Goal: Task Accomplishment & Management: Complete application form

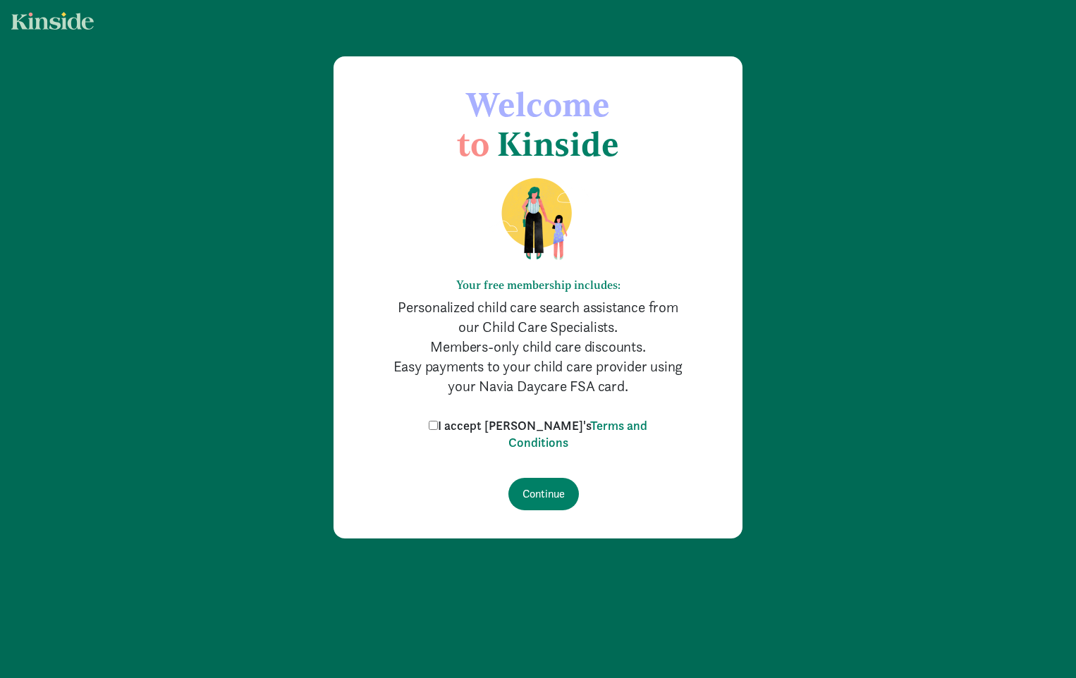
click at [438, 424] on input "I accept [PERSON_NAME]'s Terms and Conditions" at bounding box center [433, 425] width 9 height 9
checkbox input "true"
click at [527, 491] on input "Continue" at bounding box center [543, 494] width 71 height 32
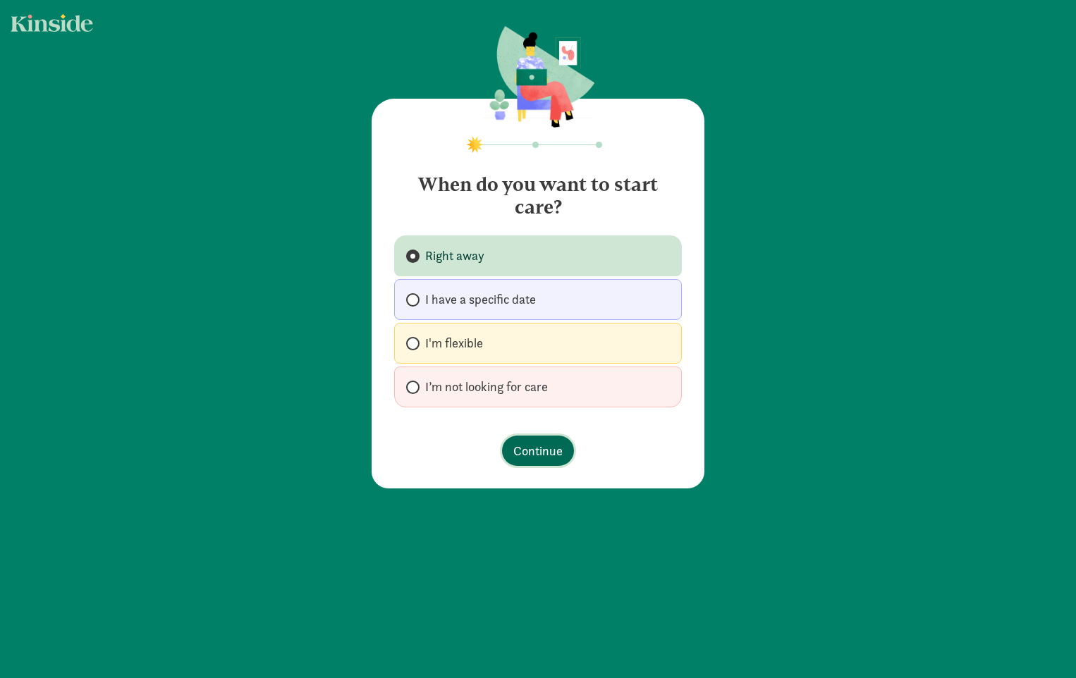
click at [525, 454] on span "Continue" at bounding box center [537, 450] width 49 height 19
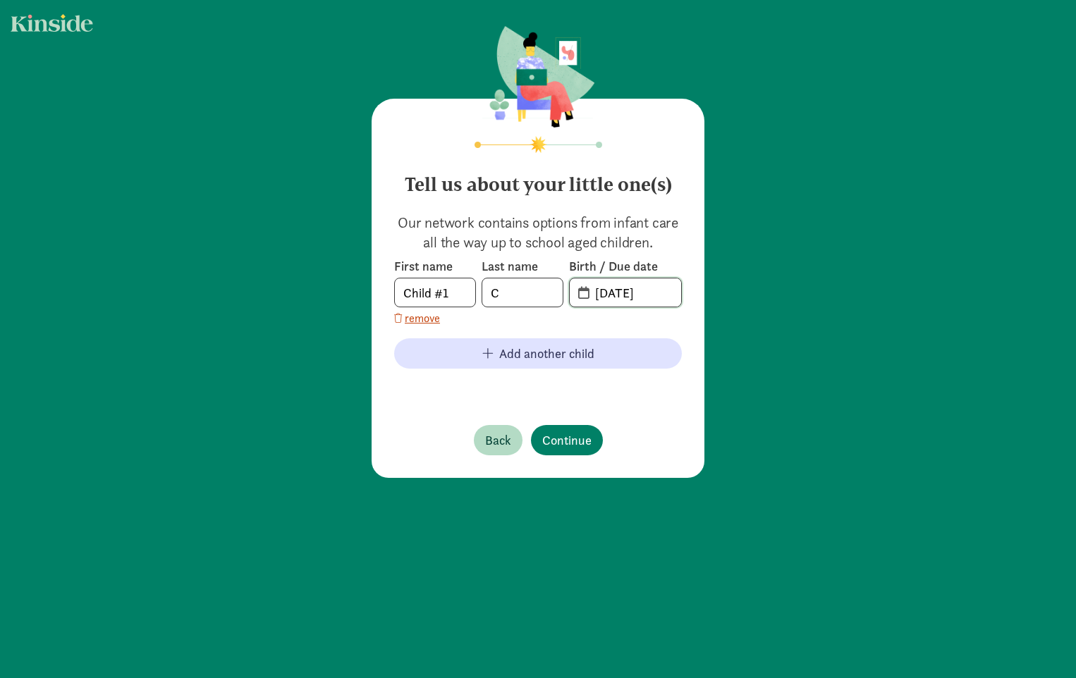
drag, startPoint x: 661, startPoint y: 293, endPoint x: 644, endPoint y: 293, distance: 16.9
click at [644, 293] on input "[DATE]" at bounding box center [634, 292] width 94 height 28
click at [601, 293] on input "[DATE]" at bounding box center [634, 292] width 94 height 28
click at [615, 295] on input "[PHONE_NUMBER]" at bounding box center [634, 292] width 94 height 28
click at [617, 296] on input "11-91-6120" at bounding box center [634, 292] width 94 height 28
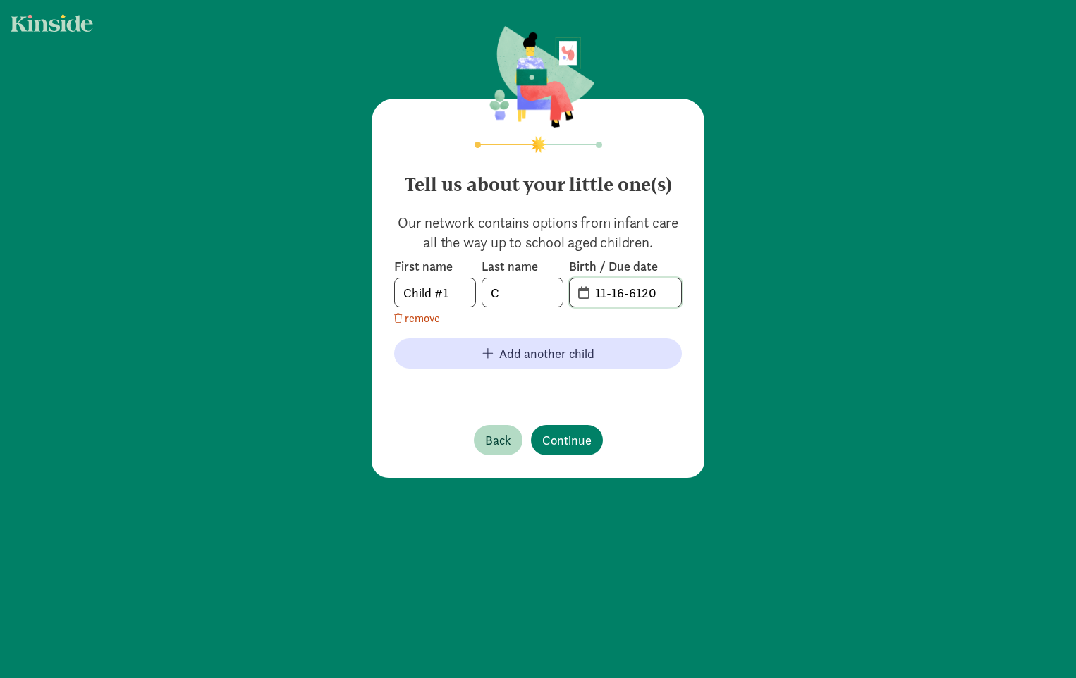
drag, startPoint x: 652, startPoint y: 287, endPoint x: 684, endPoint y: 259, distance: 42.4
click at [627, 287] on input "11-16-6120" at bounding box center [634, 292] width 94 height 28
type input "[DATE]"
click at [556, 442] on span "Continue" at bounding box center [566, 440] width 49 height 19
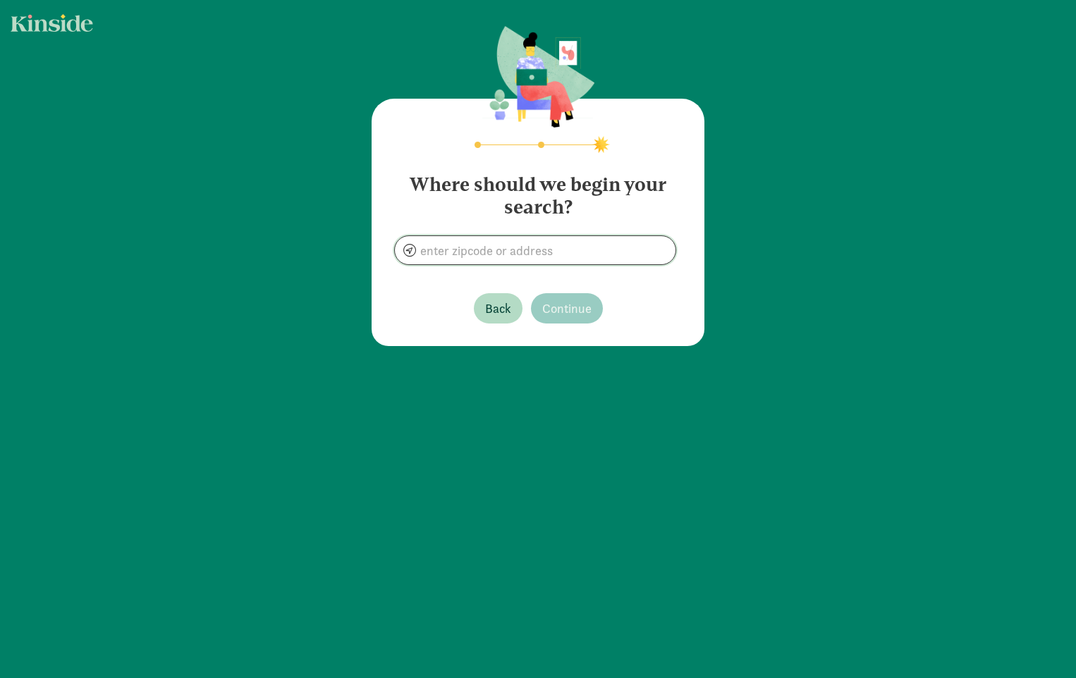
click at [546, 250] on input at bounding box center [535, 250] width 281 height 28
type input "[GEOGRAPHIC_DATA], [GEOGRAPHIC_DATA]"
click at [562, 307] on span "Continue" at bounding box center [566, 308] width 49 height 19
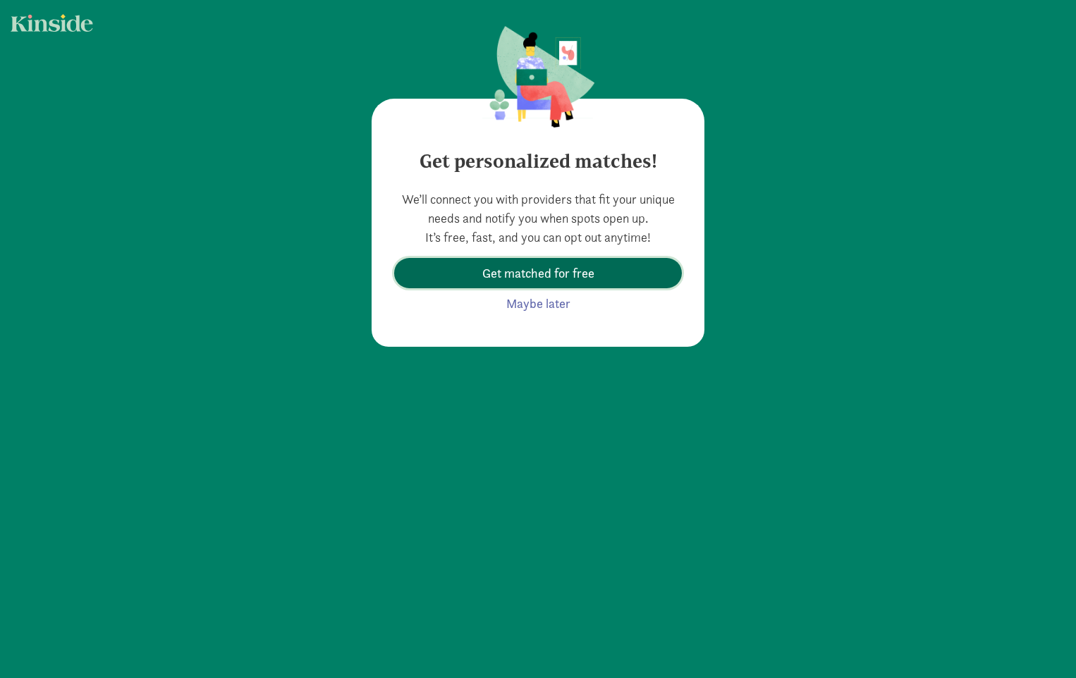
click at [563, 274] on span "Get matched for free" at bounding box center [538, 273] width 112 height 19
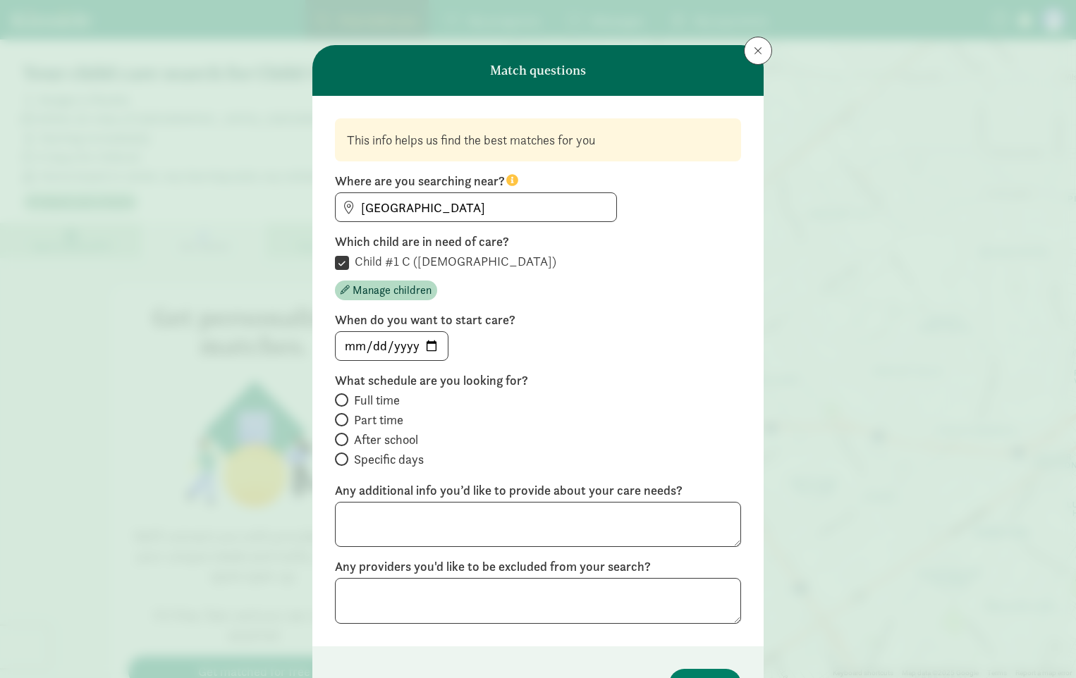
click at [339, 443] on span at bounding box center [341, 439] width 13 height 13
click at [339, 443] on input "After school" at bounding box center [339, 439] width 9 height 9
radio input "true"
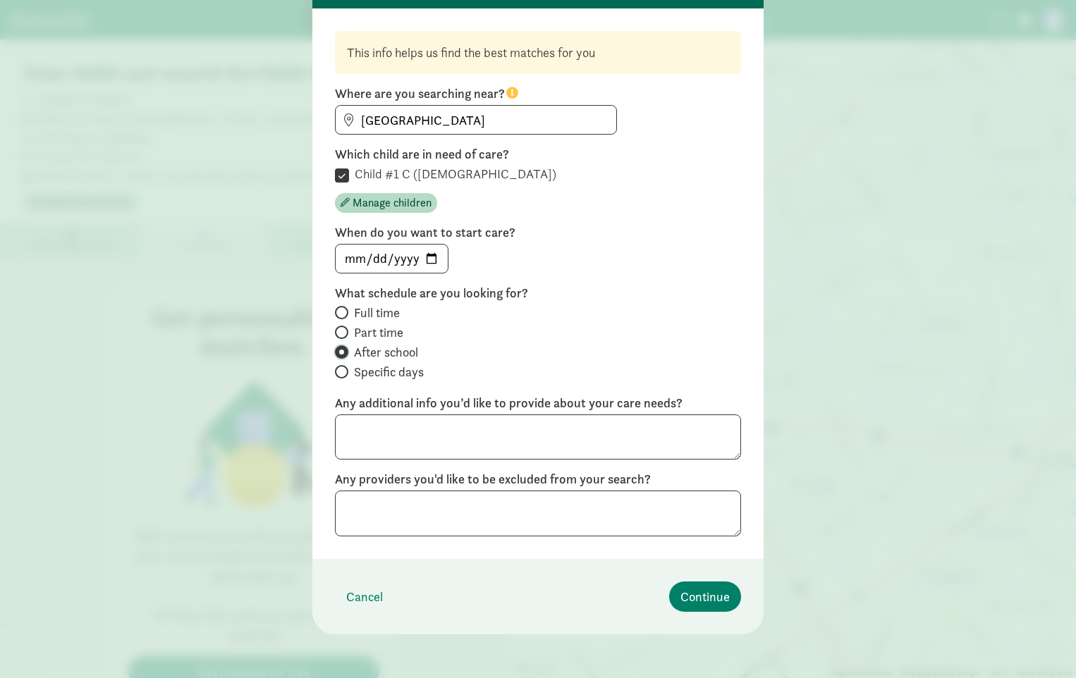
scroll to position [89, 0]
click at [339, 374] on span at bounding box center [341, 370] width 13 height 13
click at [339, 374] on input "Specific days" at bounding box center [339, 370] width 9 height 9
radio input "true"
radio input "false"
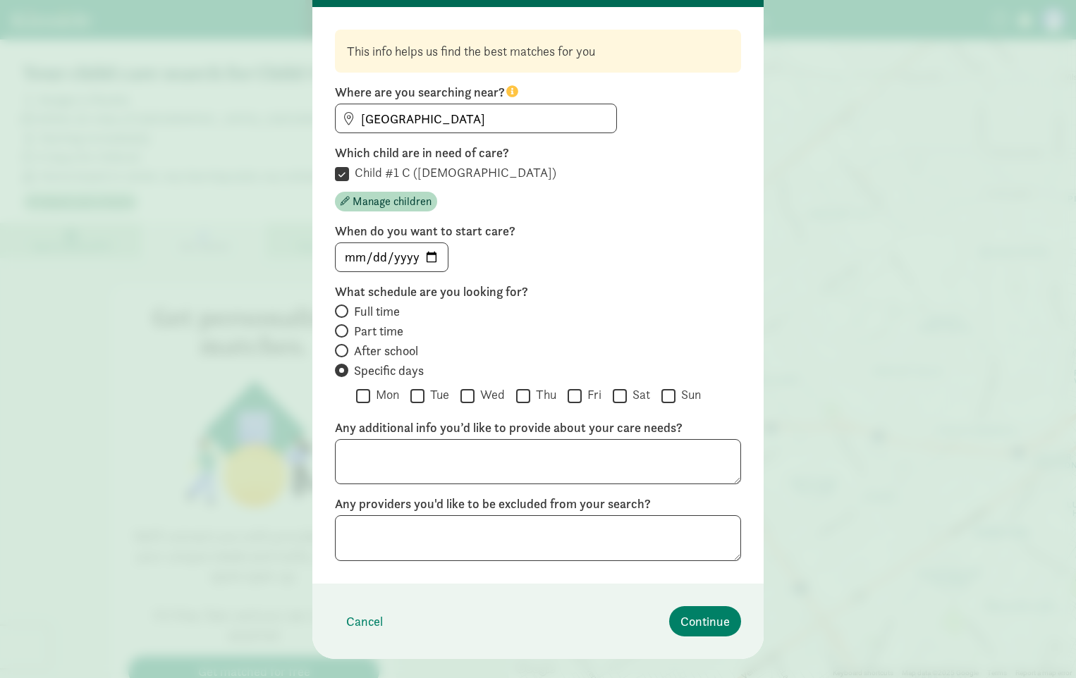
click at [582, 400] on label "Fri" at bounding box center [592, 394] width 20 height 17
click at [579, 400] on input "Fri" at bounding box center [575, 395] width 14 height 19
checkbox input "true"
click at [516, 398] on input "Thu" at bounding box center [523, 395] width 14 height 19
checkbox input "true"
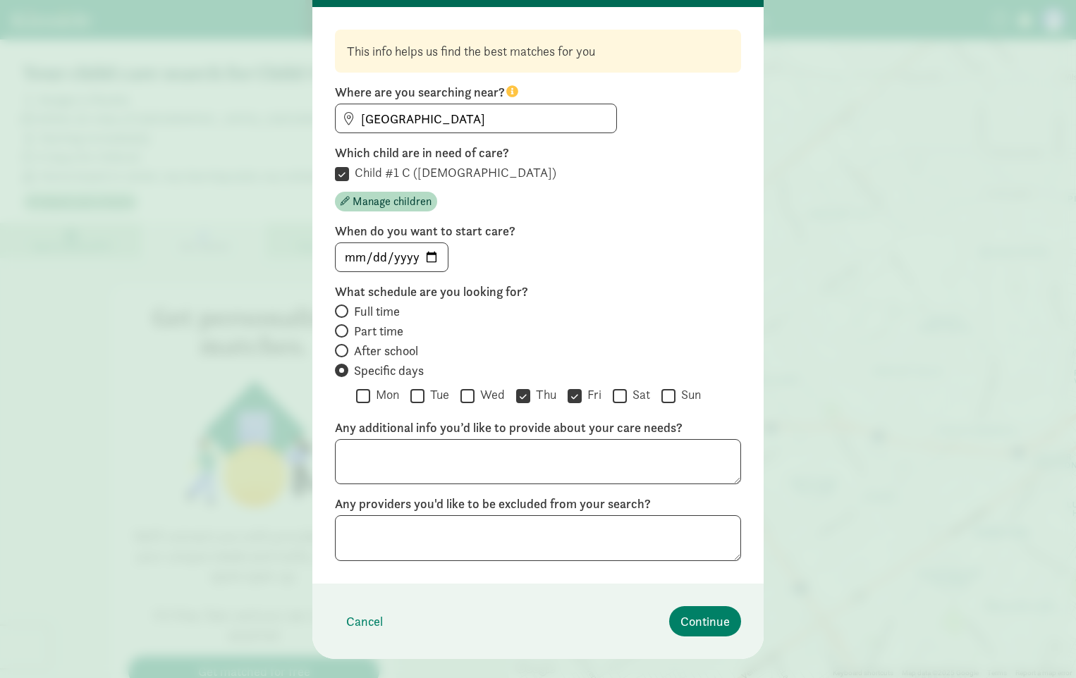
click at [411, 396] on input "Tue" at bounding box center [417, 395] width 14 height 19
checkbox input "true"
click at [386, 202] on span "Manage children" at bounding box center [392, 201] width 79 height 17
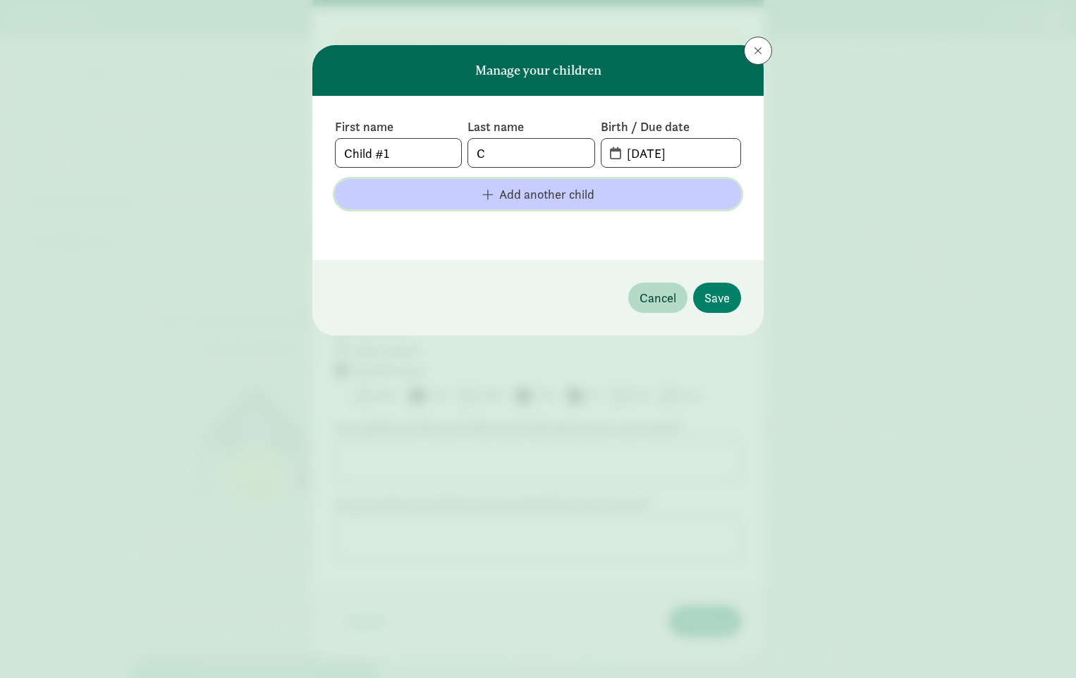
click at [494, 195] on span "Add another child" at bounding box center [538, 194] width 384 height 19
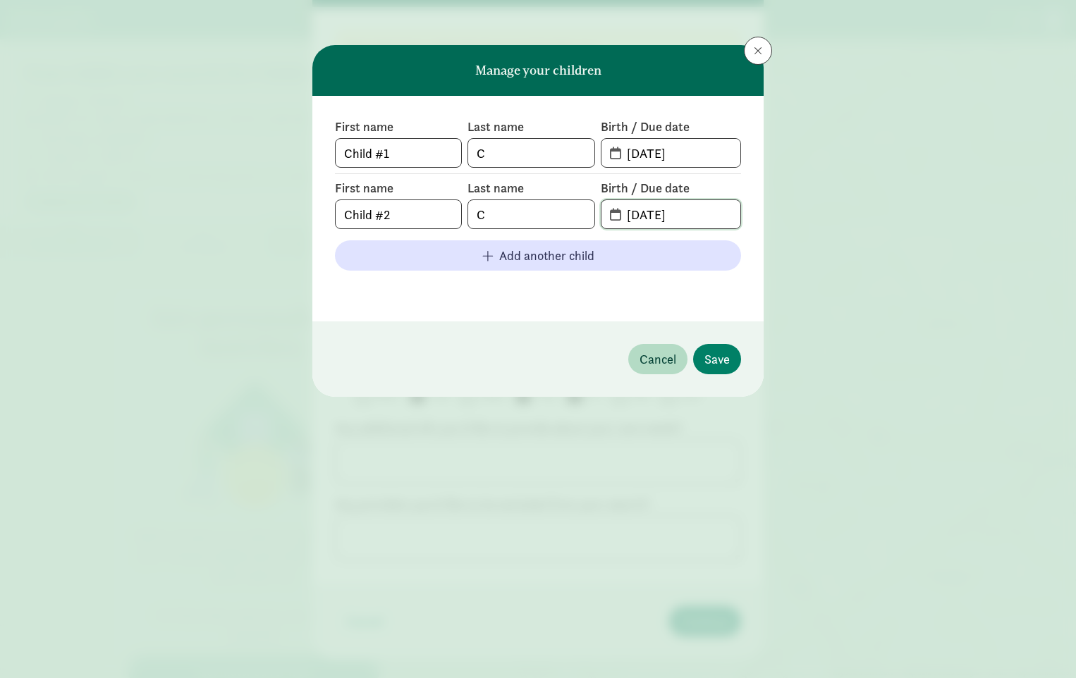
drag, startPoint x: 694, startPoint y: 219, endPoint x: 619, endPoint y: 218, distance: 75.4
click at [616, 226] on span "[DATE]" at bounding box center [670, 214] width 139 height 28
type input "[DATE]"
click at [717, 359] on span "Save" at bounding box center [716, 359] width 25 height 19
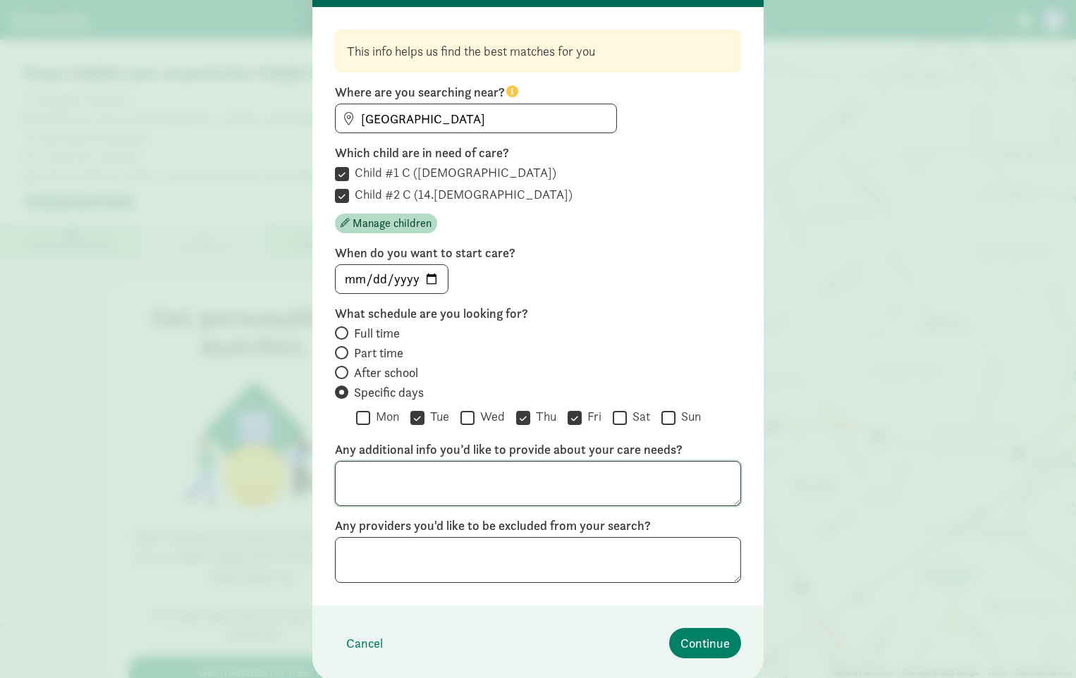
click at [434, 479] on textarea at bounding box center [538, 484] width 406 height 46
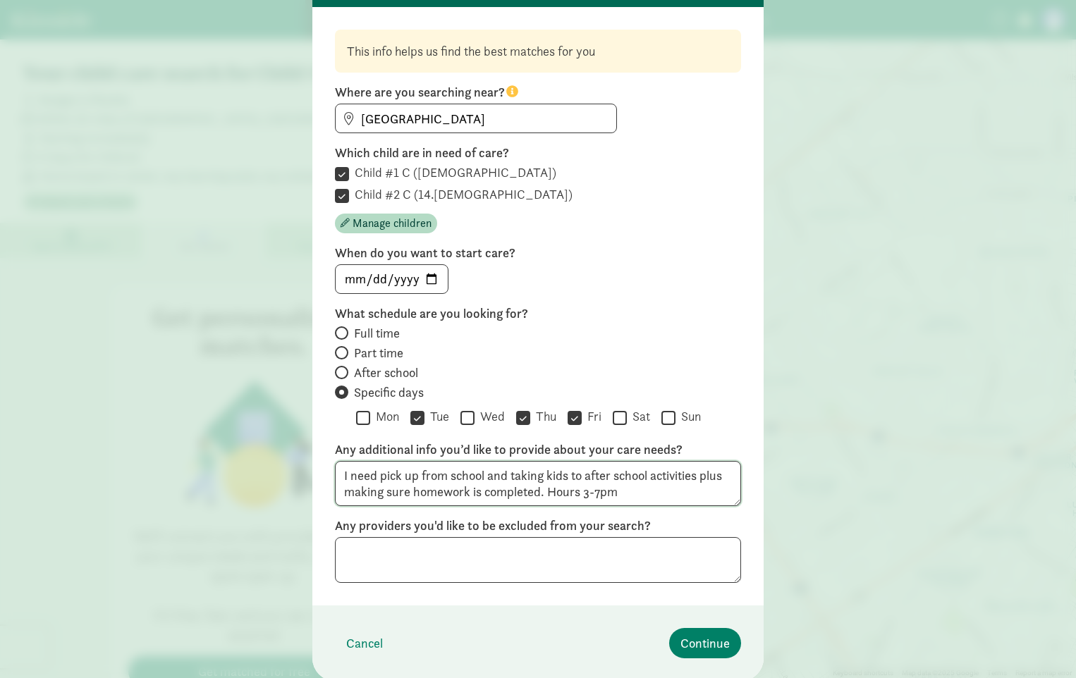
click at [596, 491] on textarea "I need pick up from school and taking kids to after school activities plus maki…" at bounding box center [538, 484] width 406 height 46
click at [627, 486] on textarea "I need pick up from school and taking kids to after school activities plus maki…" at bounding box center [538, 484] width 406 height 46
click at [693, 491] on textarea "I need pick up from school and taking kids to after school activities plus maki…" at bounding box center [538, 484] width 406 height 46
type textarea "I need pick up from school and taking kids to after school activities plus maki…"
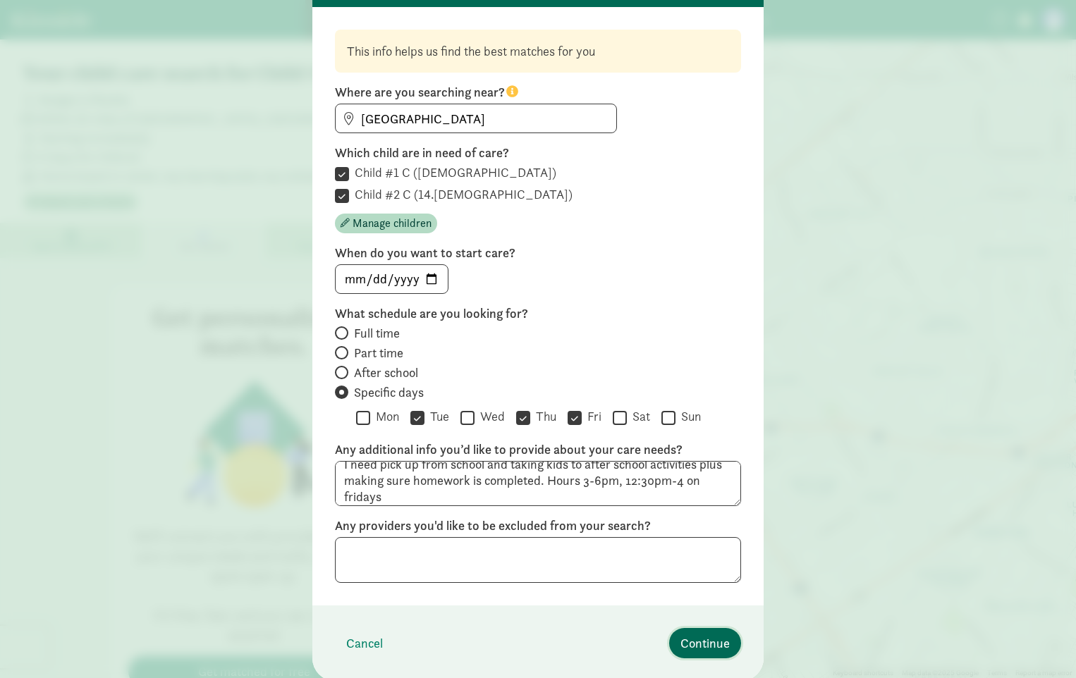
click at [703, 650] on span "Continue" at bounding box center [704, 643] width 49 height 19
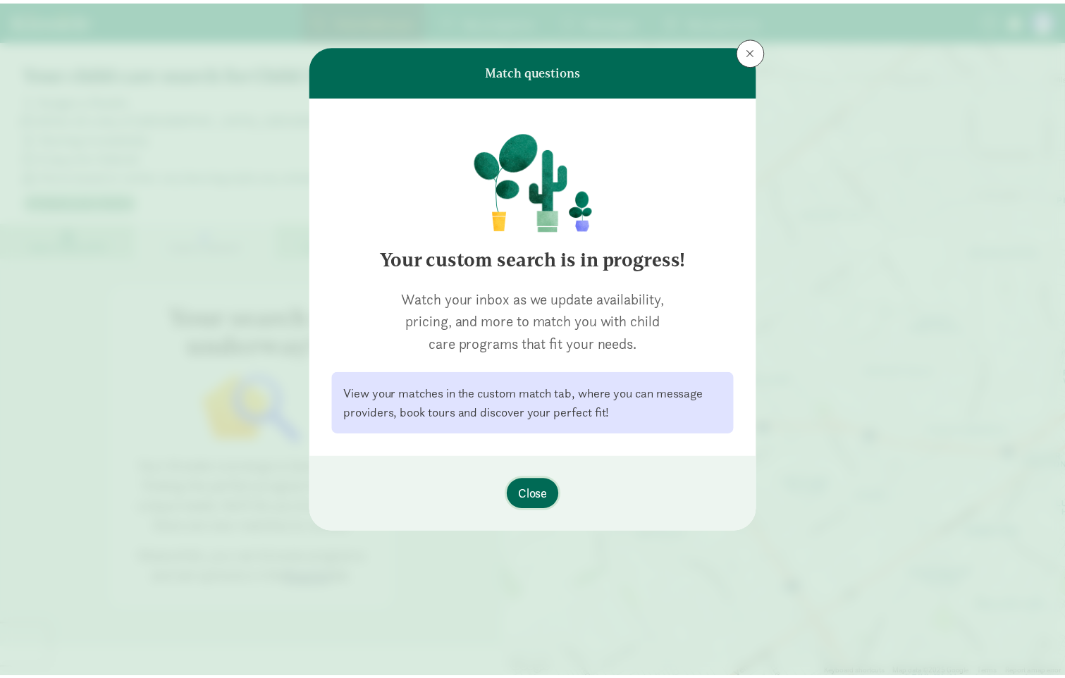
scroll to position [0, 0]
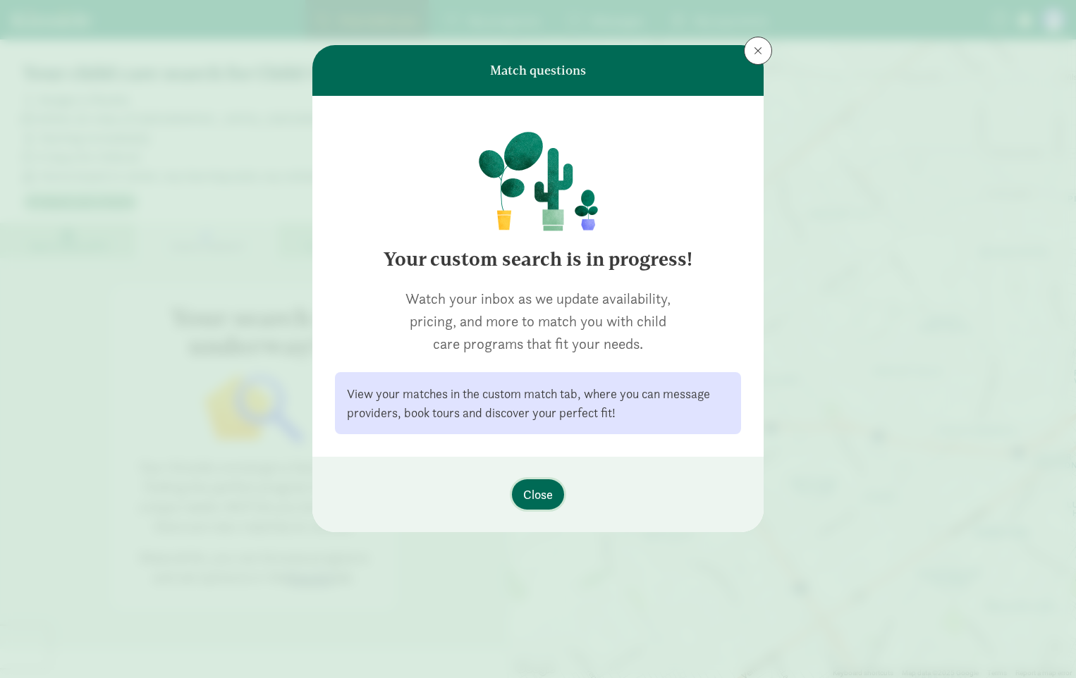
click at [540, 494] on span "Close" at bounding box center [538, 494] width 30 height 19
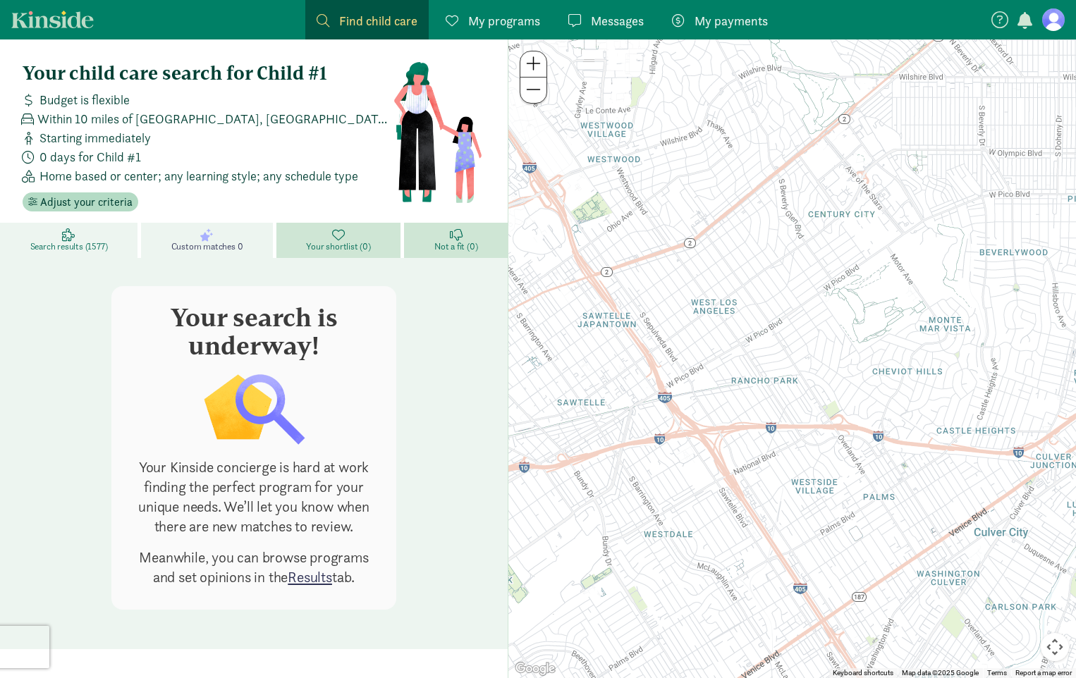
click at [75, 241] on span "Search results (1577)" at bounding box center [69, 246] width 78 height 11
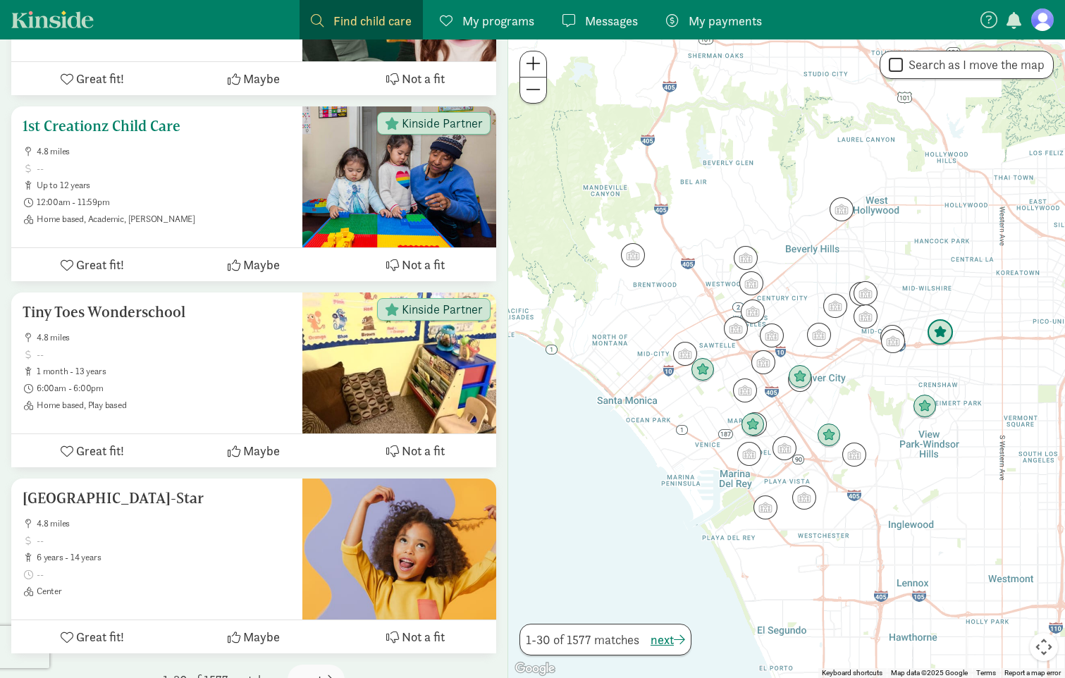
scroll to position [5286, 0]
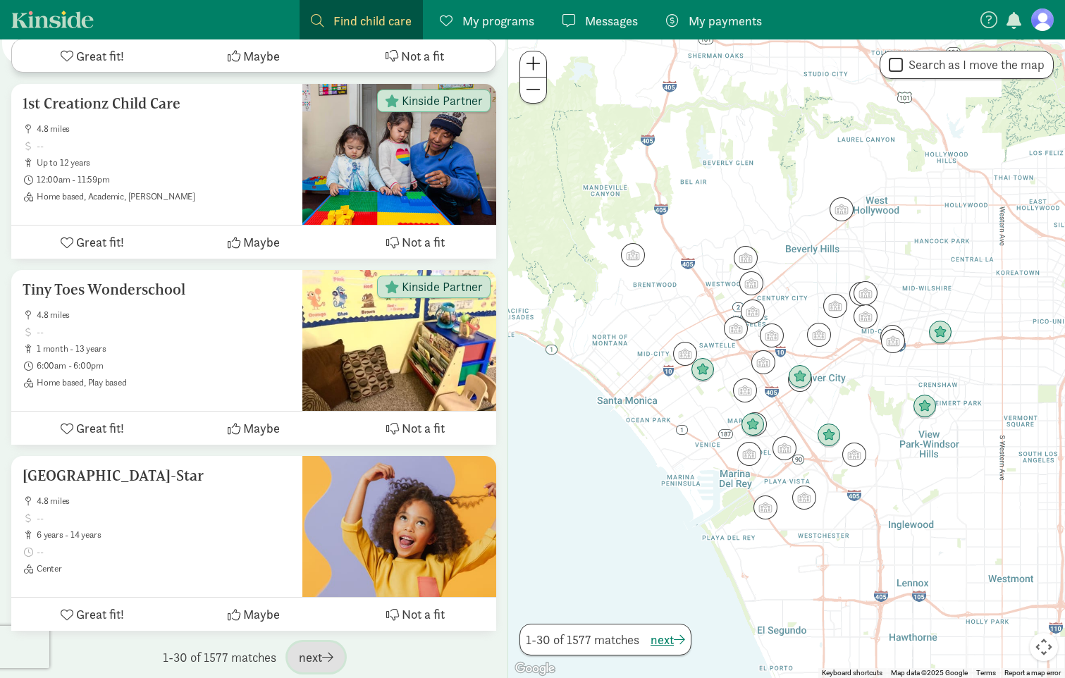
click at [317, 648] on span "next" at bounding box center [316, 657] width 35 height 19
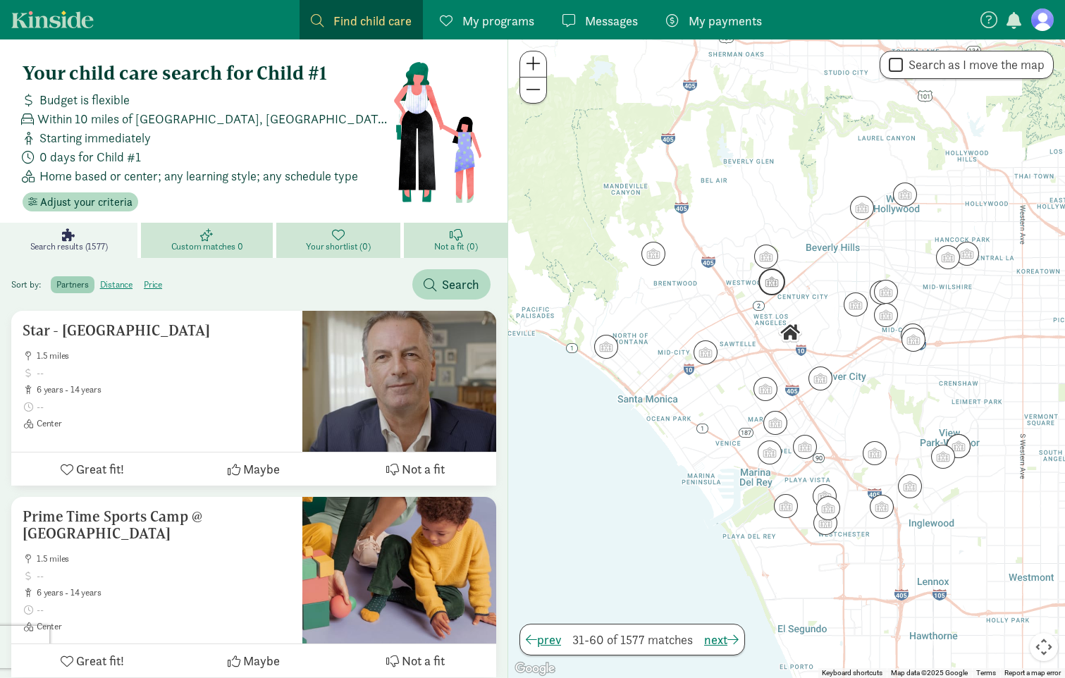
click at [771, 279] on img "Click to see details" at bounding box center [772, 282] width 27 height 27
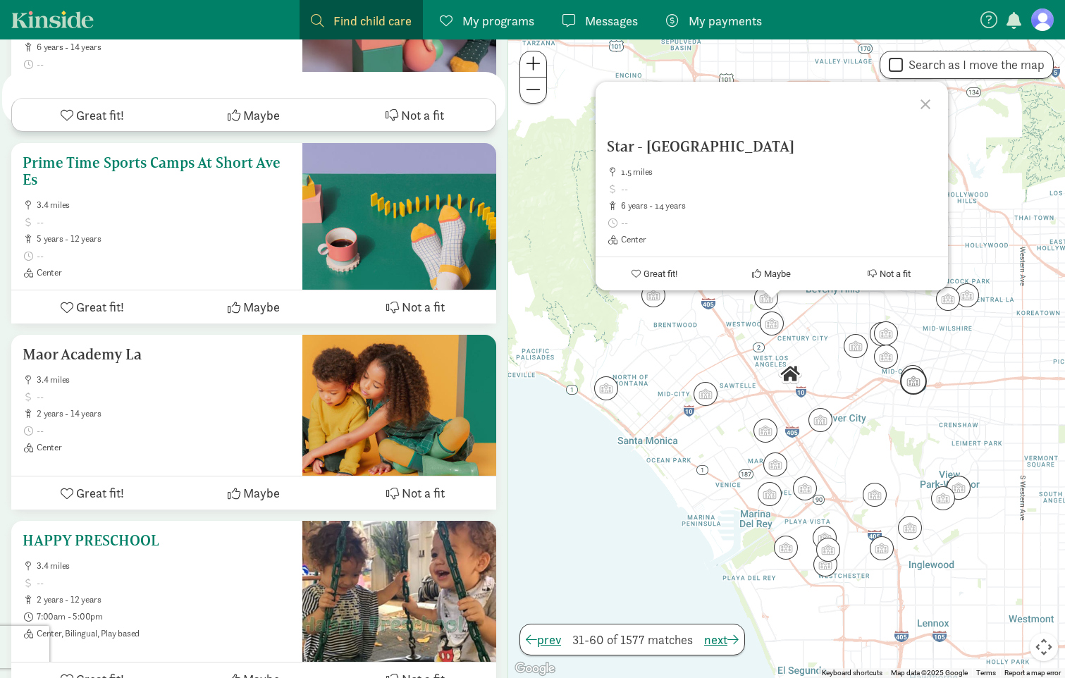
scroll to position [2468, 0]
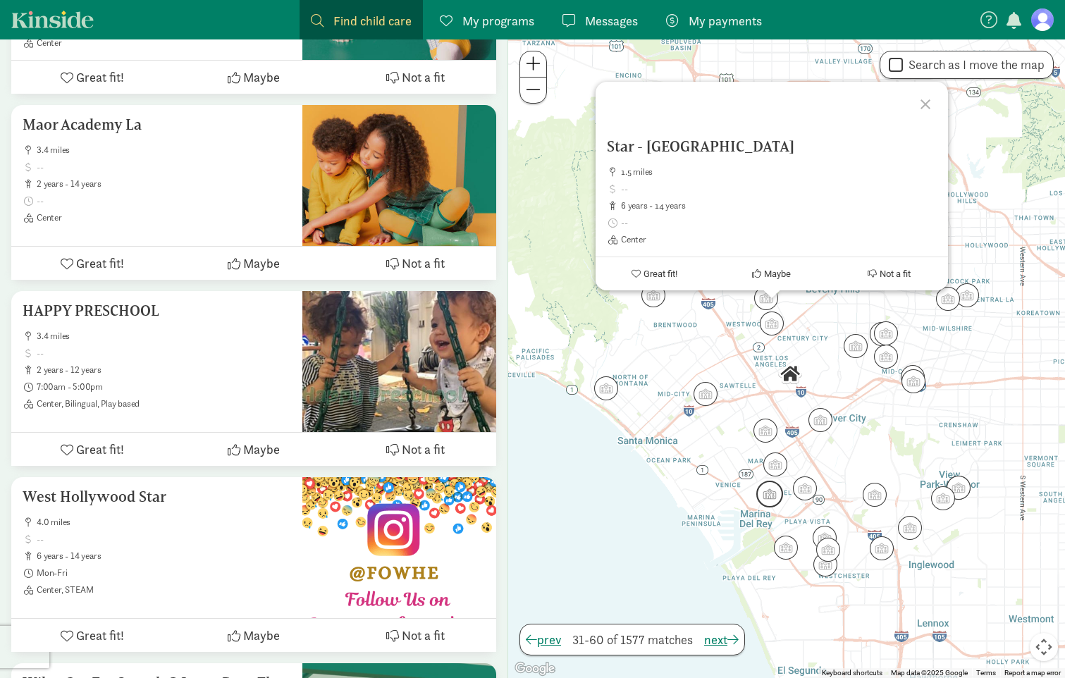
click at [410, 75] on span "Not a fit" at bounding box center [423, 77] width 43 height 19
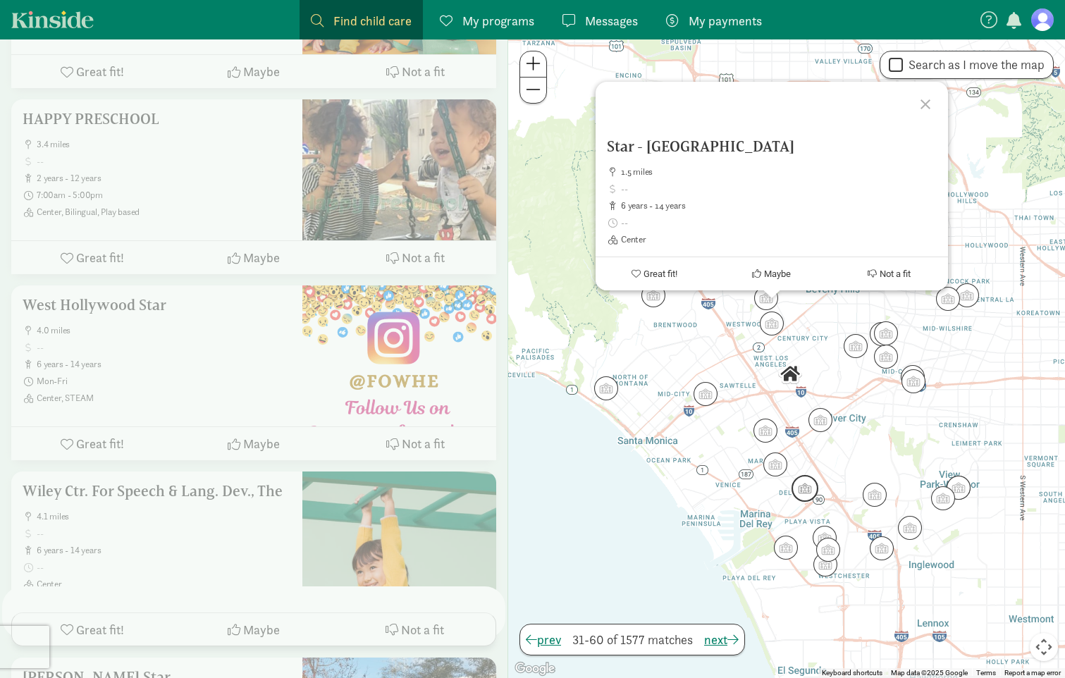
scroll to position [2276, 0]
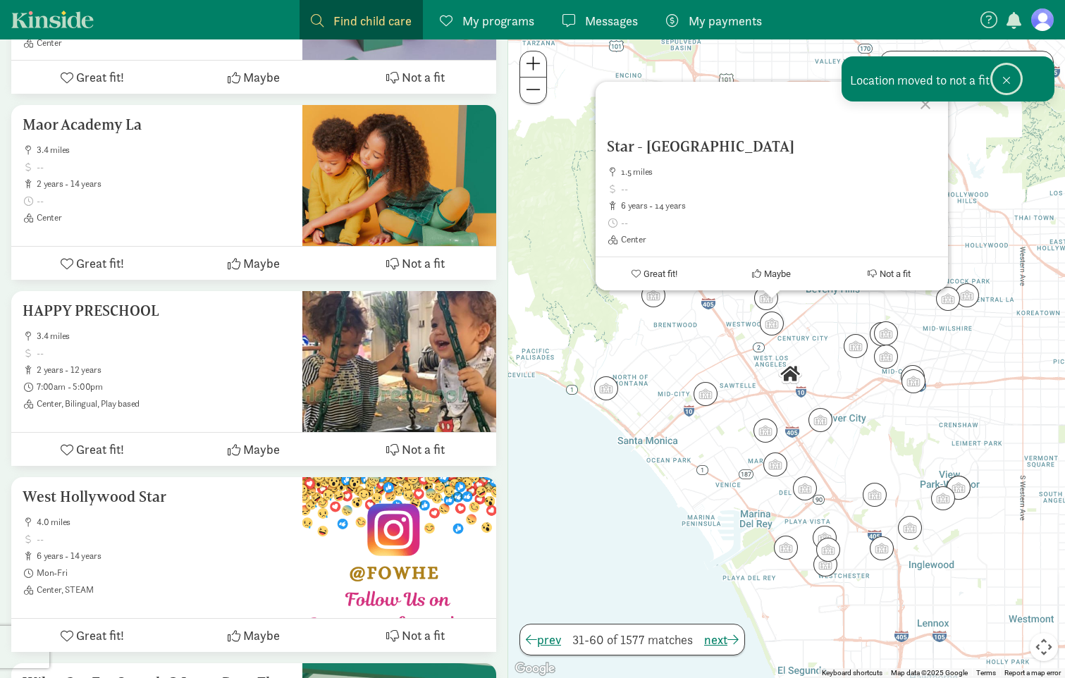
click at [1007, 81] on span at bounding box center [1007, 80] width 8 height 11
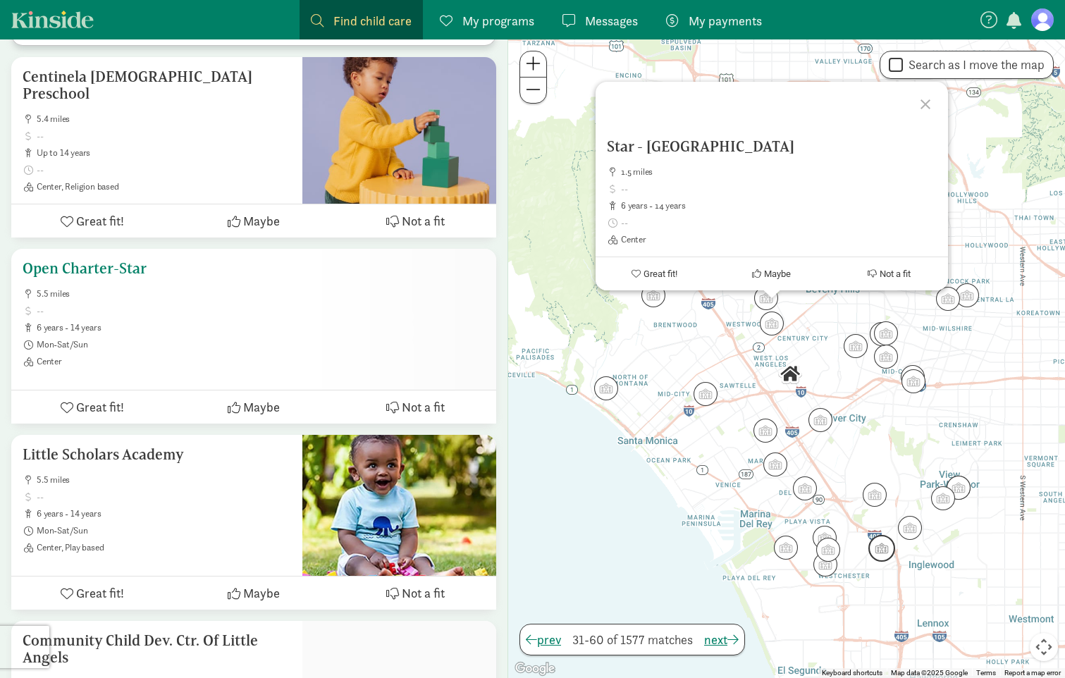
scroll to position [5106, 0]
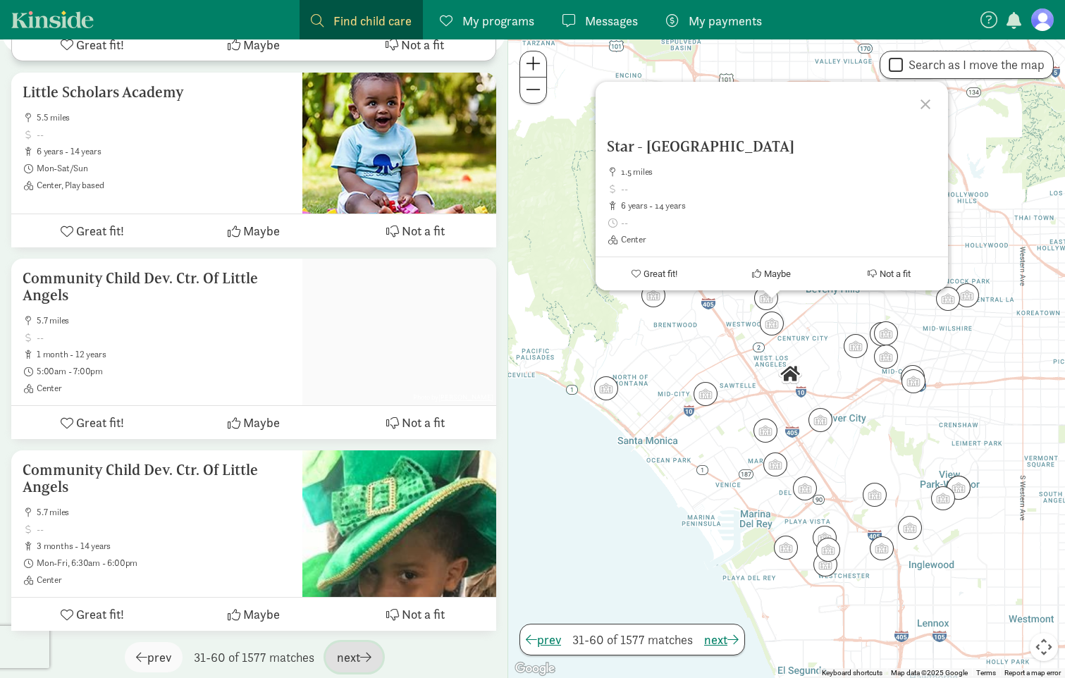
click at [347, 653] on span "next" at bounding box center [354, 657] width 35 height 19
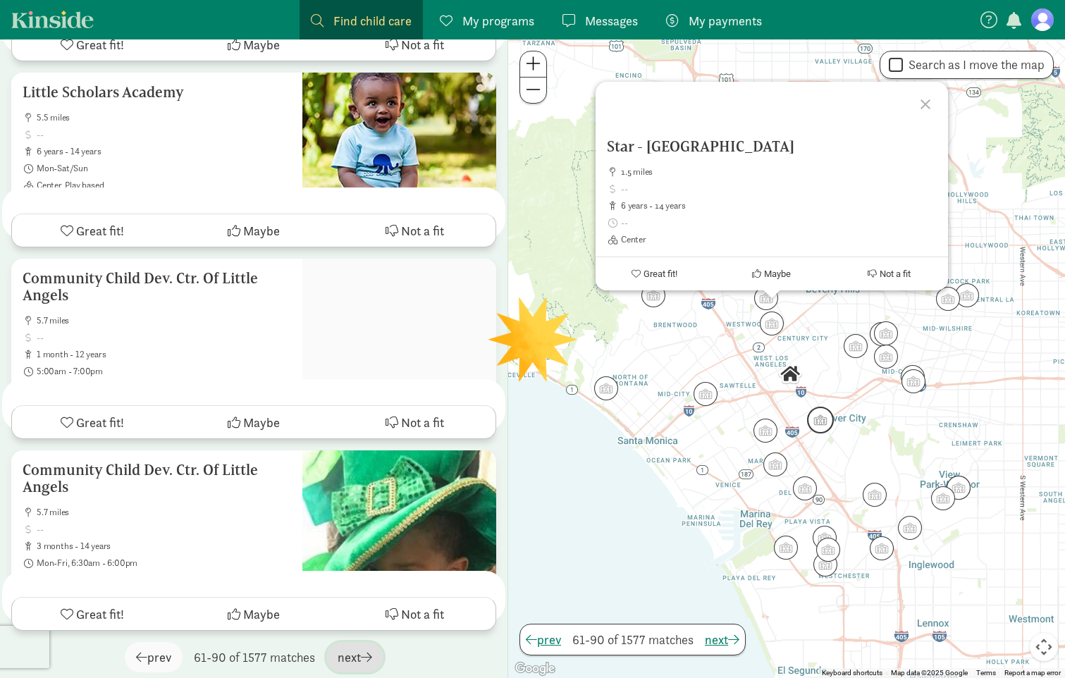
scroll to position [0, 0]
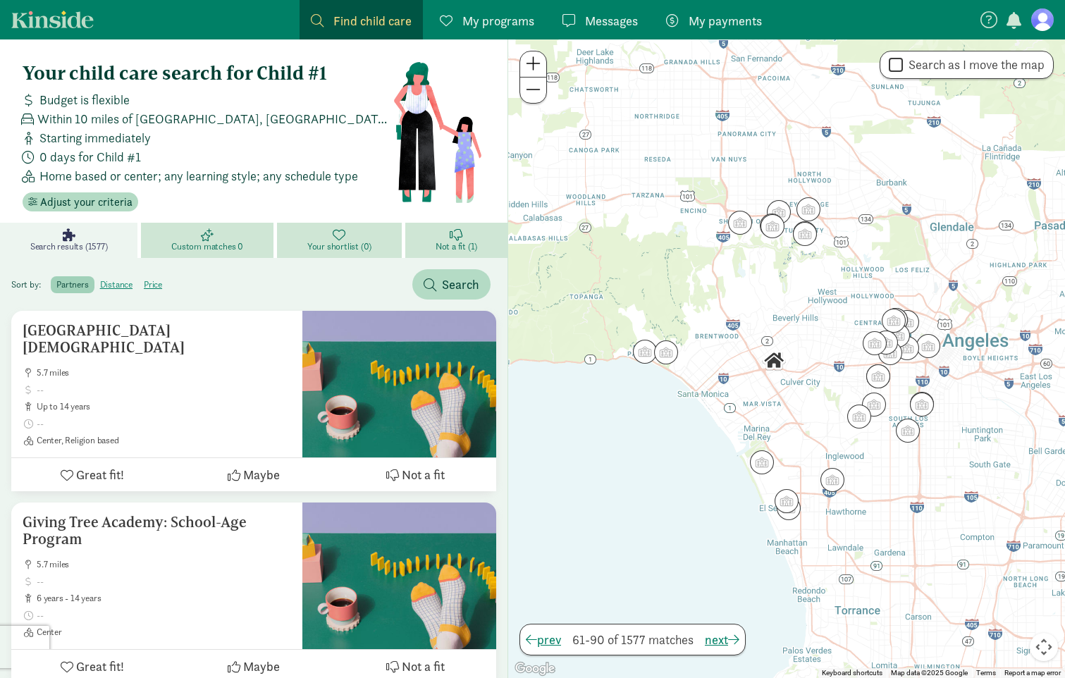
click at [486, 20] on span "My programs" at bounding box center [498, 20] width 72 height 19
